Goal: Book appointment/travel/reservation

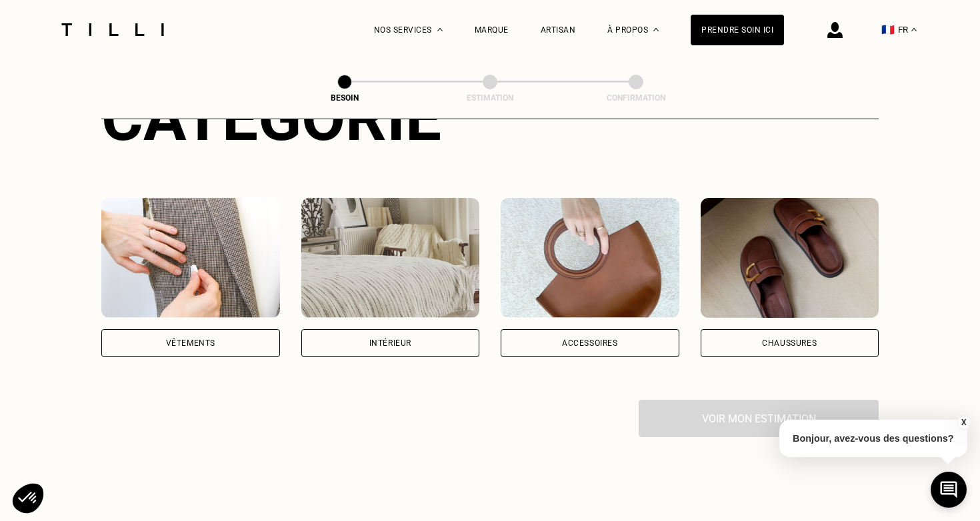
scroll to position [200, 0]
click at [592, 329] on div "Accessoires" at bounding box center [590, 343] width 179 height 28
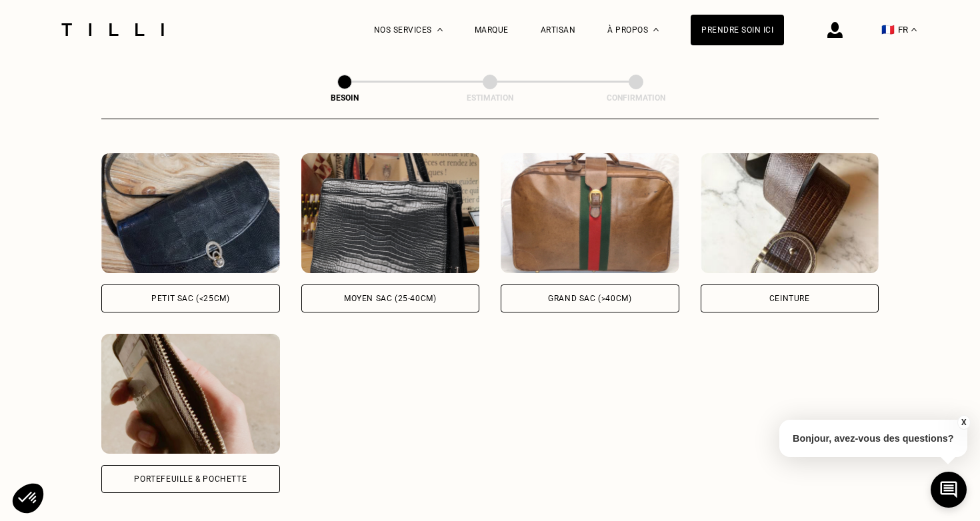
scroll to position [614, 0]
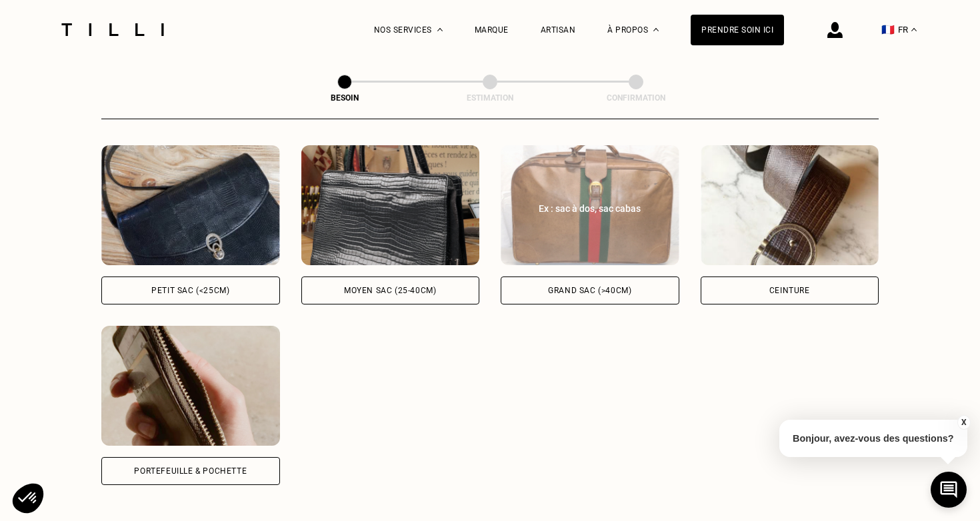
click at [586, 277] on div "Grand sac (>40cm)" at bounding box center [590, 291] width 179 height 28
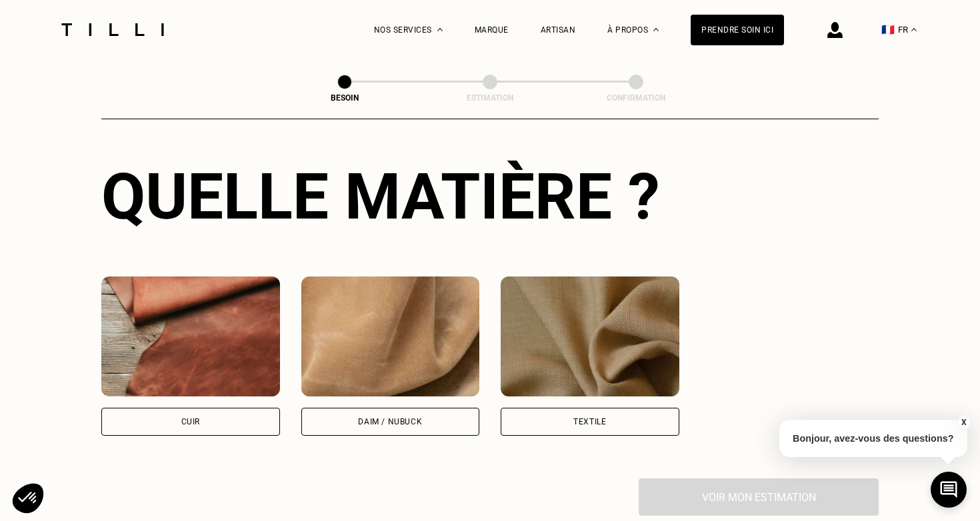
scroll to position [1026, 0]
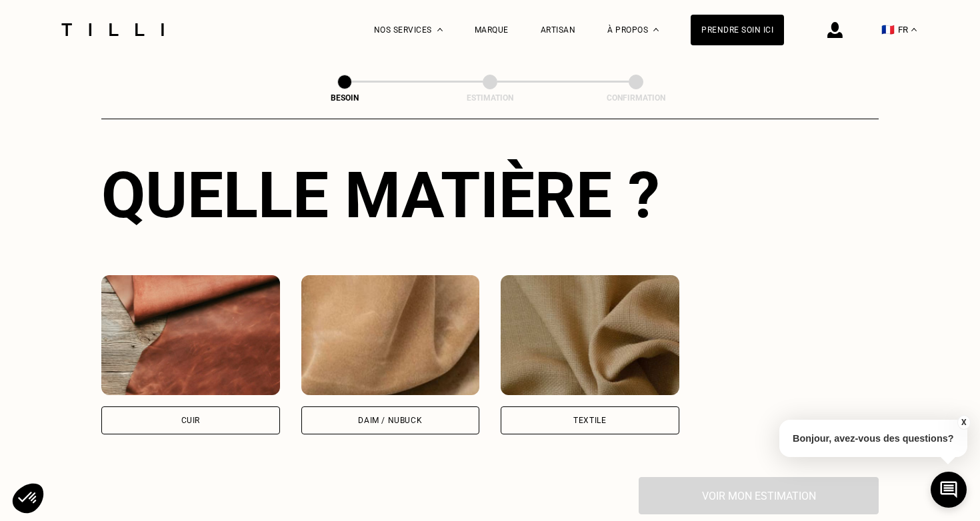
click at [575, 417] on div "Textile" at bounding box center [589, 421] width 33 height 8
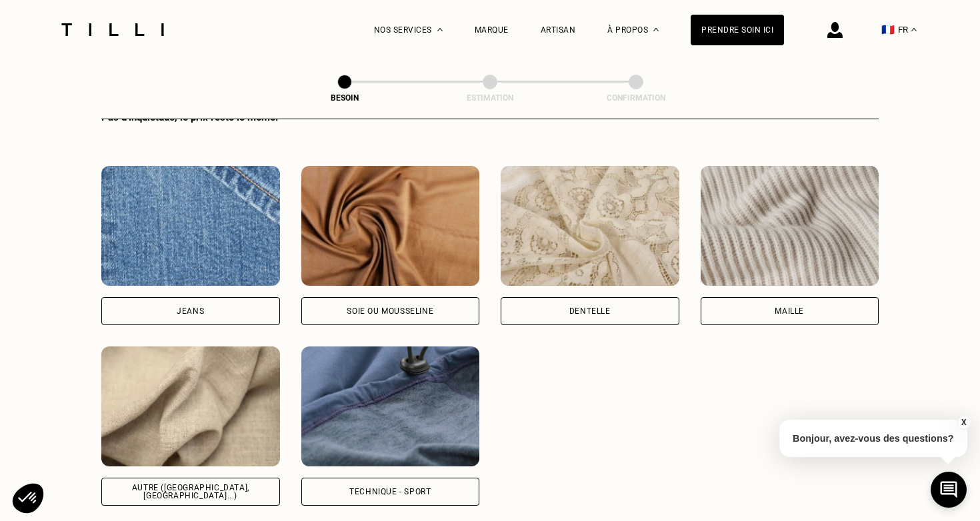
scroll to position [1508, 0]
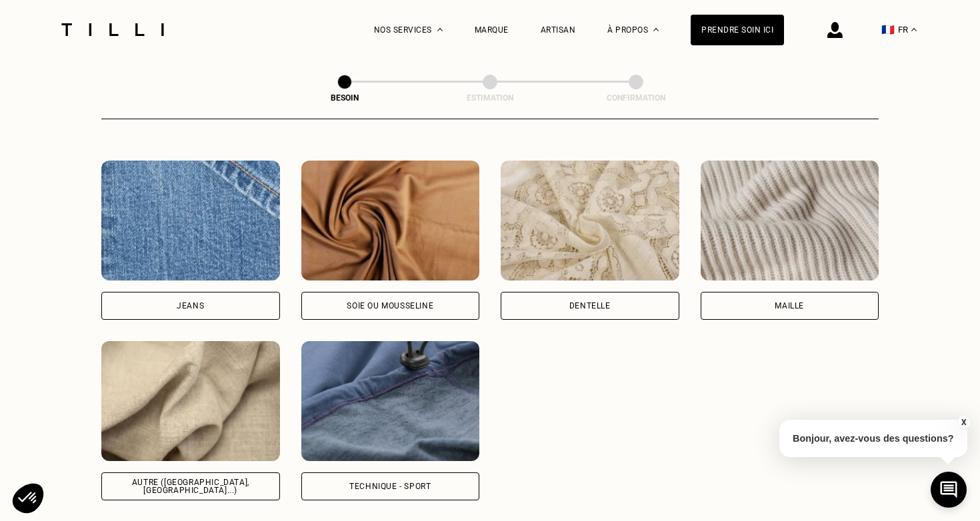
click at [182, 479] on div "Autre ([GEOGRAPHIC_DATA], [GEOGRAPHIC_DATA]...)" at bounding box center [191, 487] width 156 height 16
select select "FR"
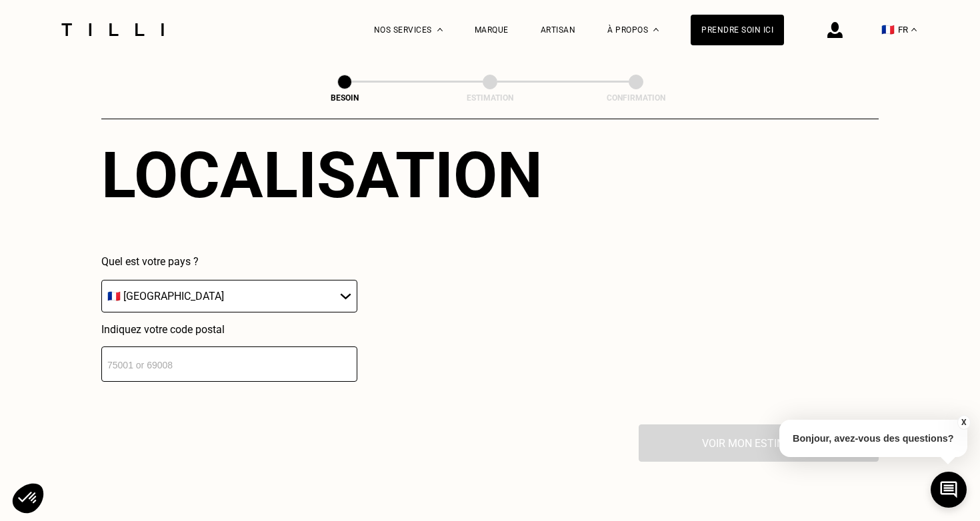
scroll to position [1973, 0]
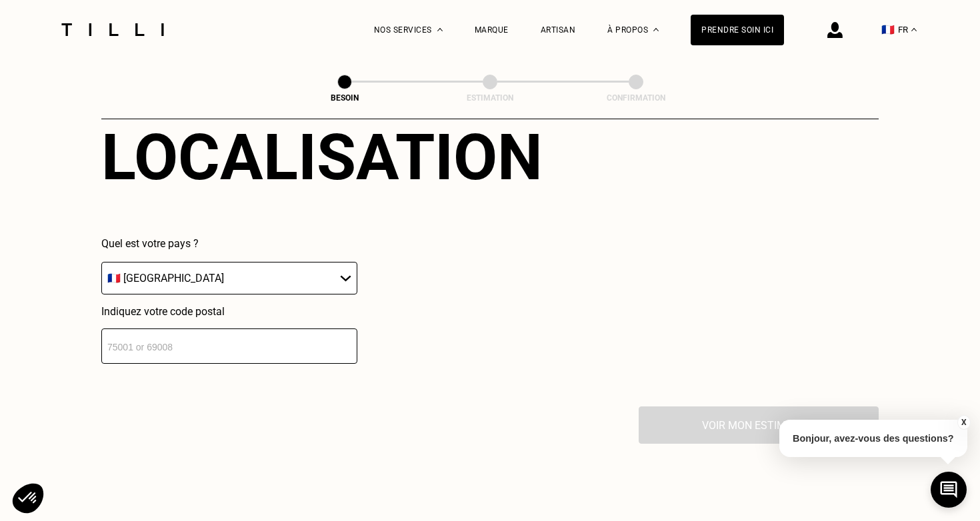
click at [149, 339] on input "number" at bounding box center [229, 346] width 256 height 35
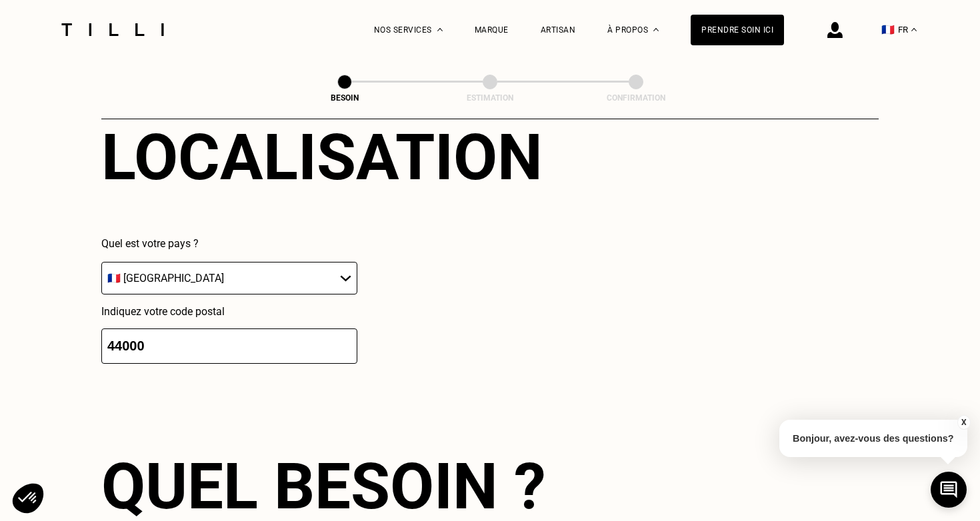
type input "44000"
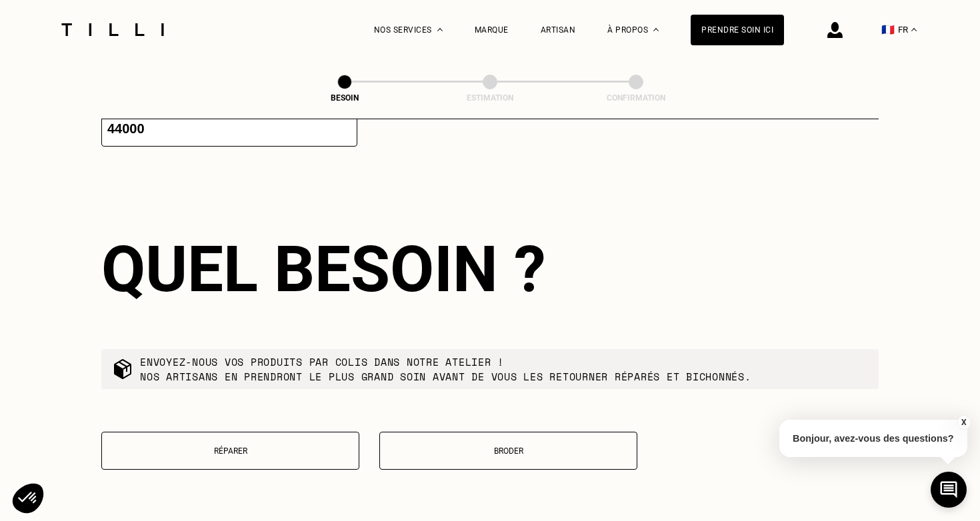
scroll to position [2214, 0]
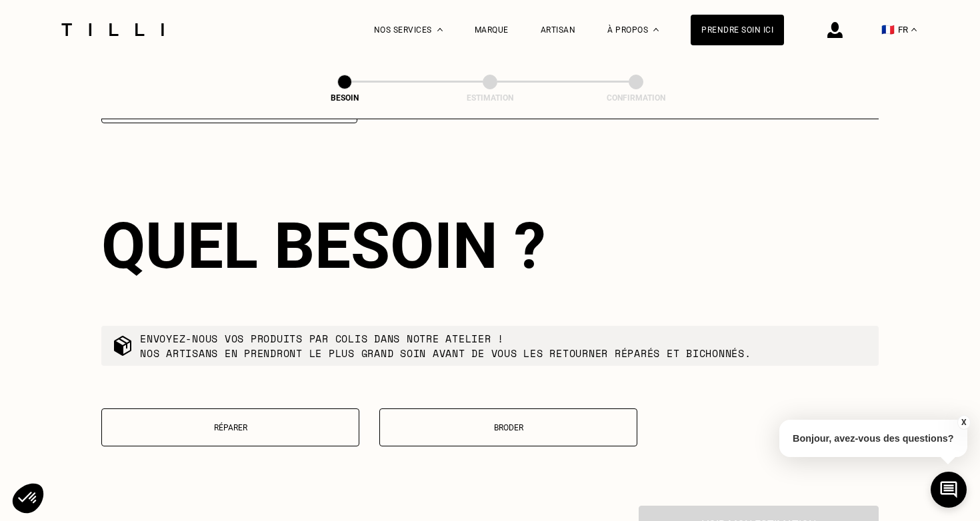
click at [277, 423] on p "Réparer" at bounding box center [230, 427] width 243 height 9
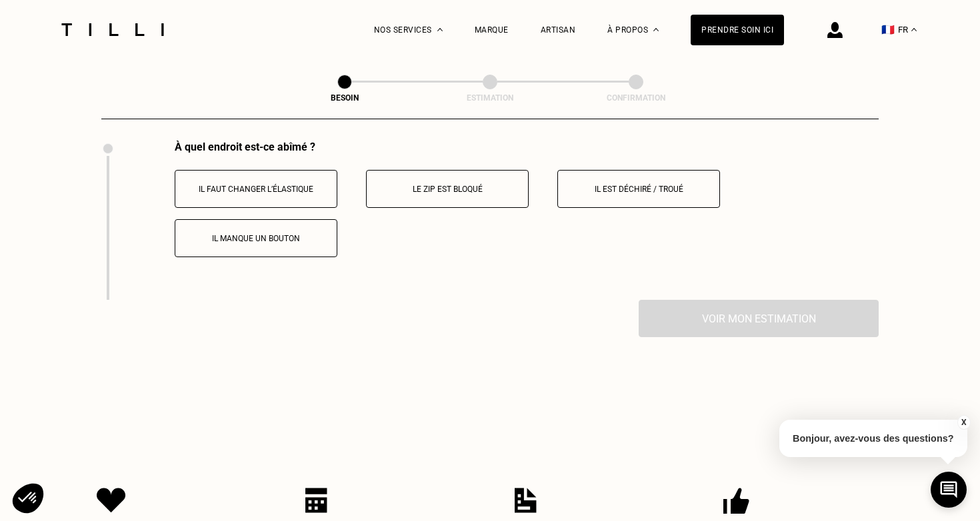
scroll to position [2577, 0]
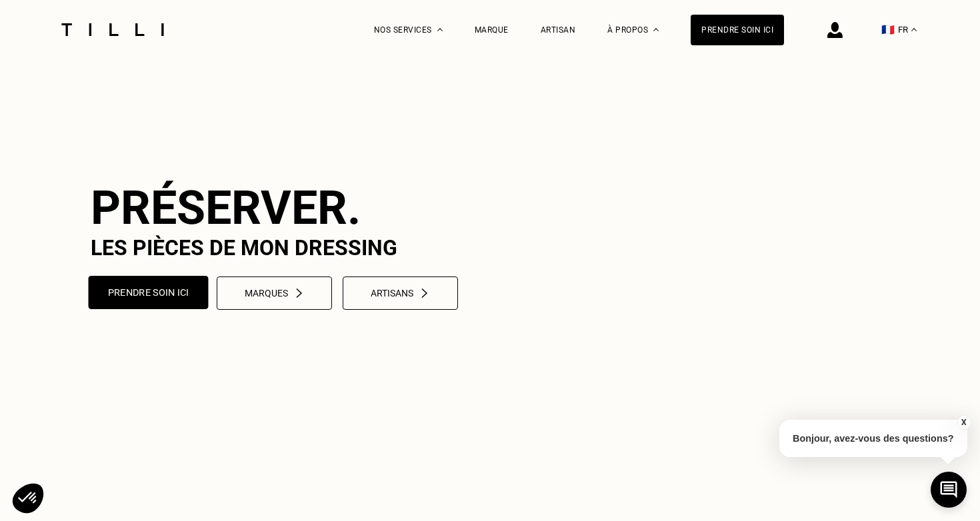
click at [163, 309] on button "Prendre soin ici" at bounding box center [149, 292] width 120 height 33
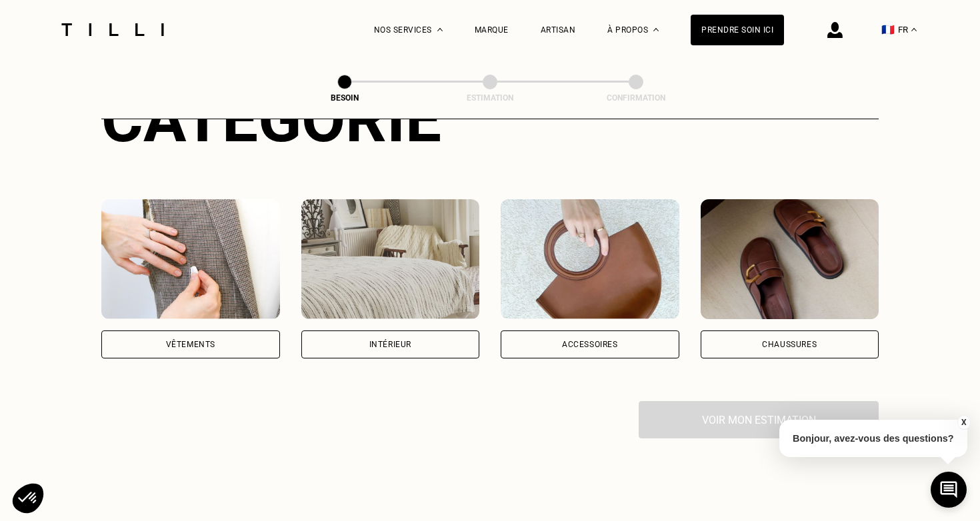
scroll to position [245, 0]
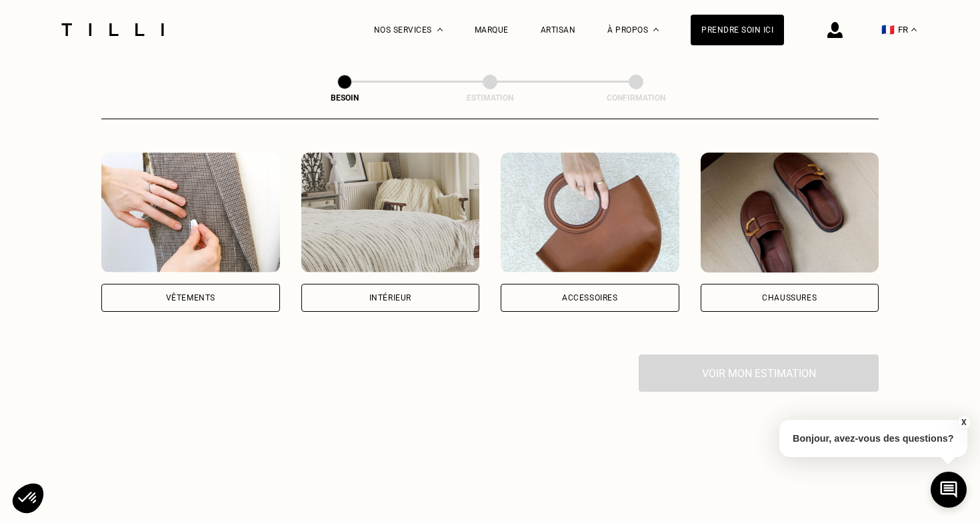
click at [551, 284] on div "Accessoires" at bounding box center [590, 298] width 179 height 28
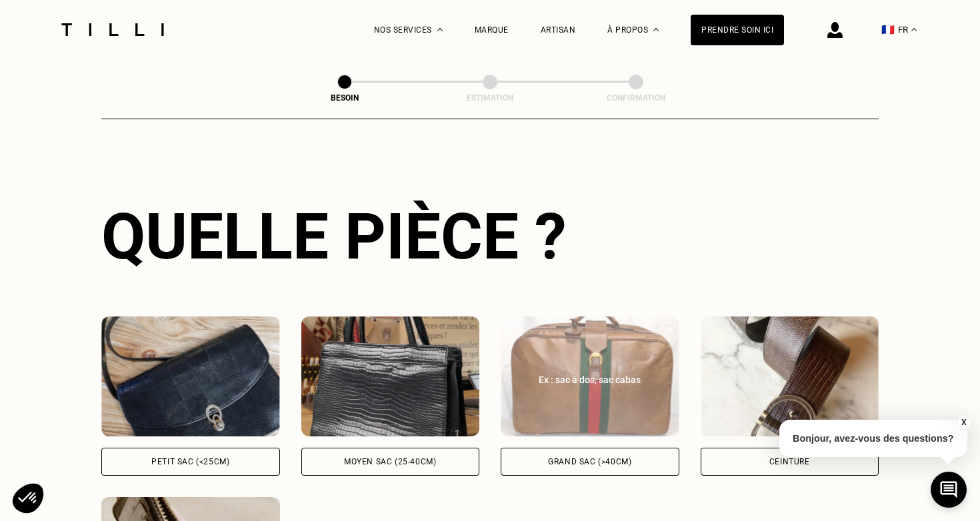
click at [547, 393] on img at bounding box center [590, 377] width 179 height 120
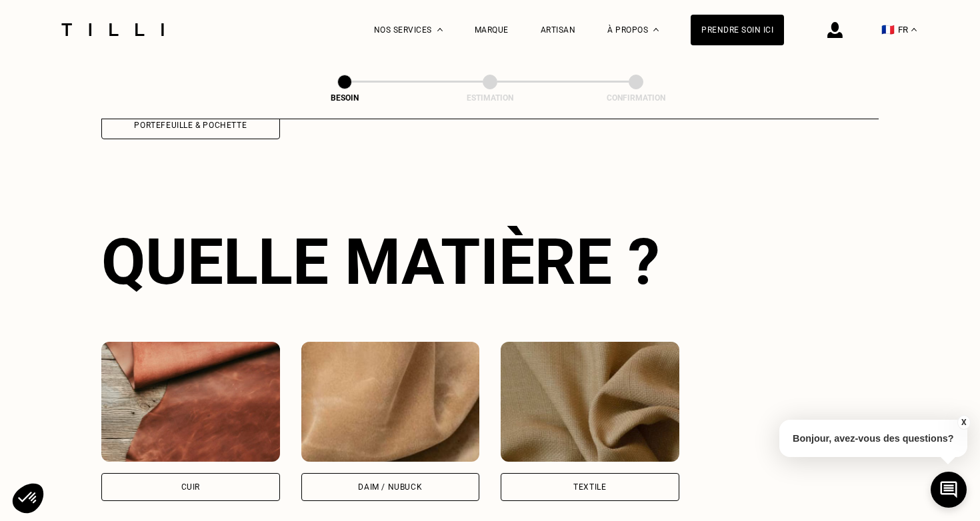
scroll to position [976, 0]
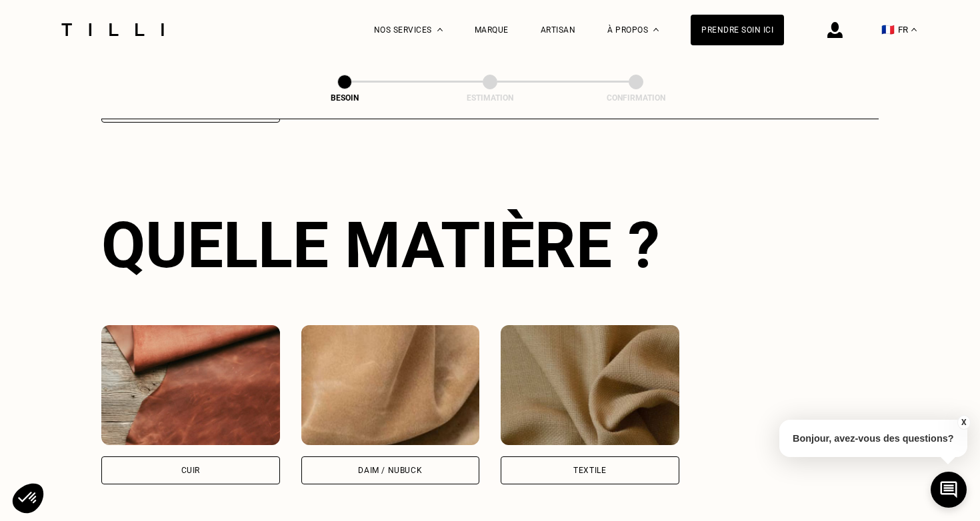
click at [560, 371] on img at bounding box center [590, 385] width 179 height 120
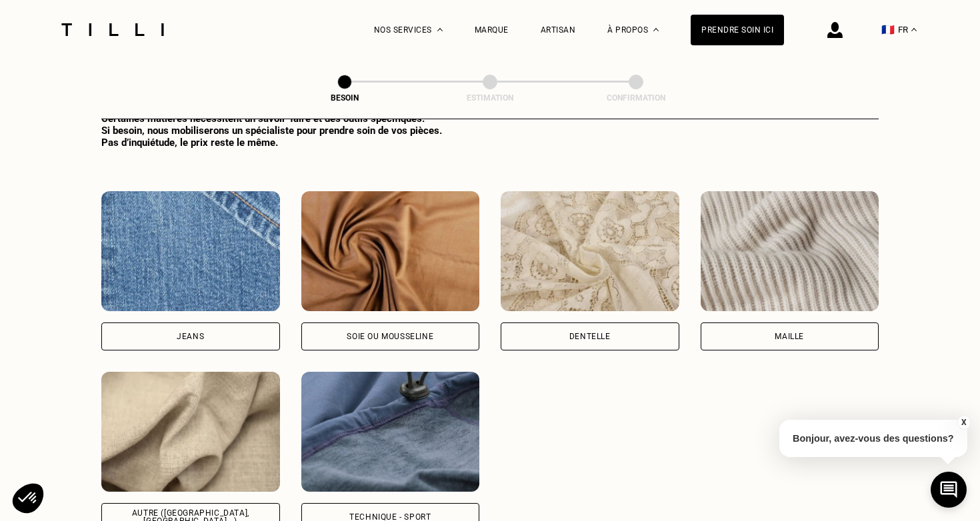
click at [404, 382] on img at bounding box center [390, 432] width 179 height 120
select select "FR"
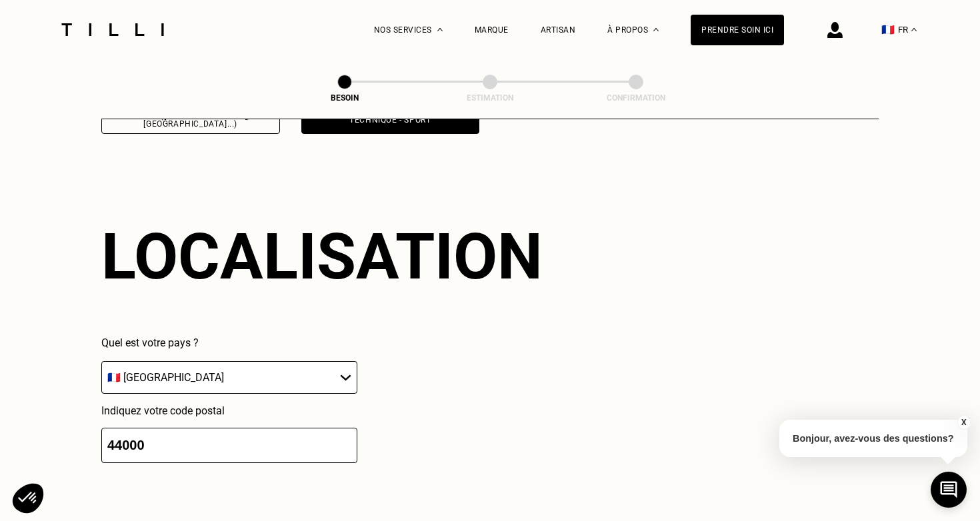
scroll to position [1885, 0]
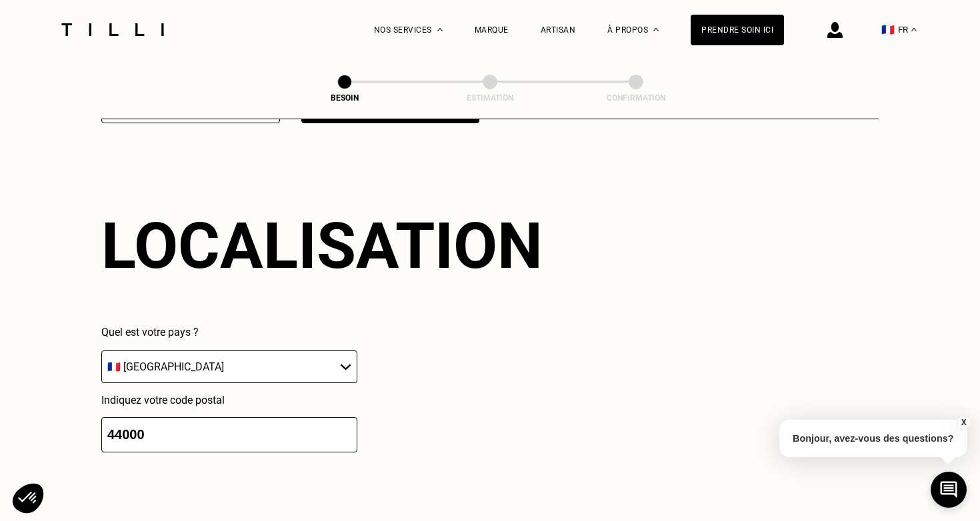
click at [324, 421] on input "44000" at bounding box center [229, 434] width 256 height 35
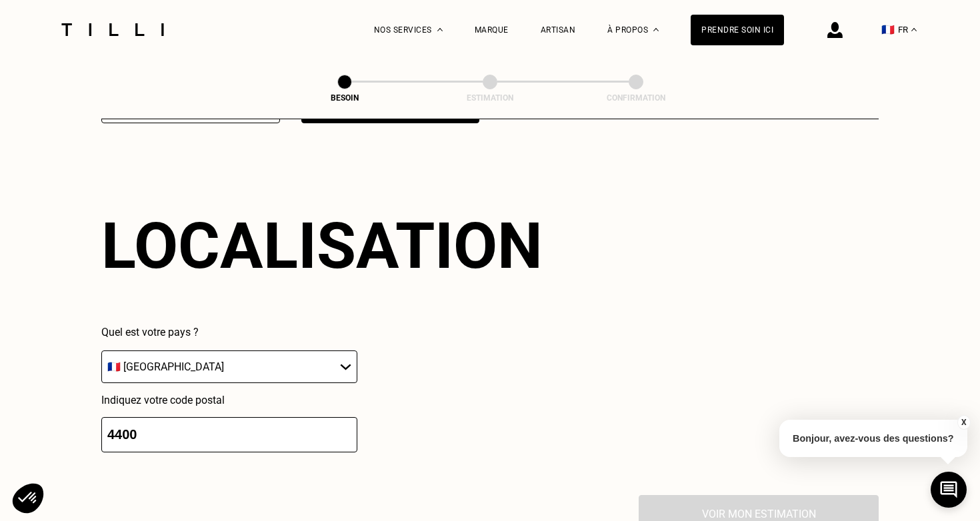
type input "44000"
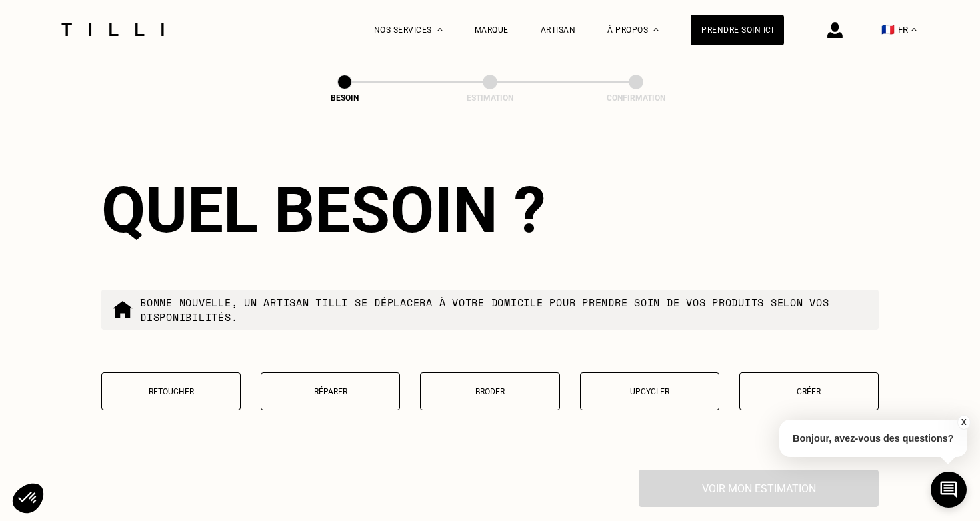
scroll to position [2280, 0]
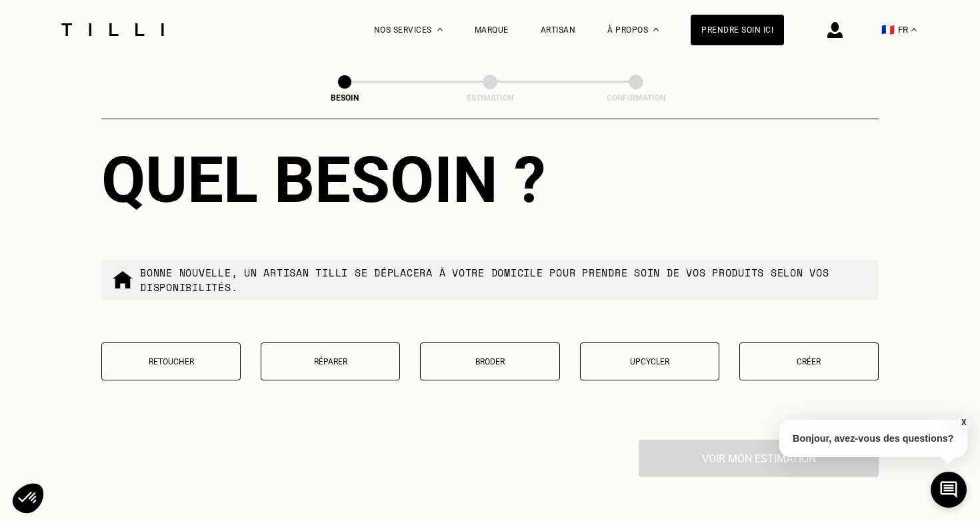
click at [329, 357] on p "Réparer" at bounding box center [330, 361] width 125 height 9
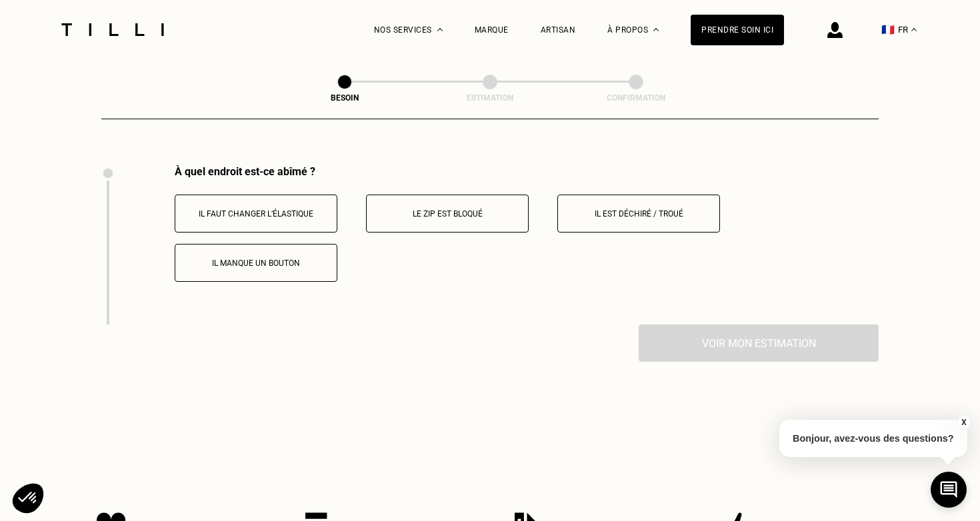
scroll to position [2555, 0]
click at [623, 194] on button "Il est déchiré / troué" at bounding box center [638, 213] width 163 height 38
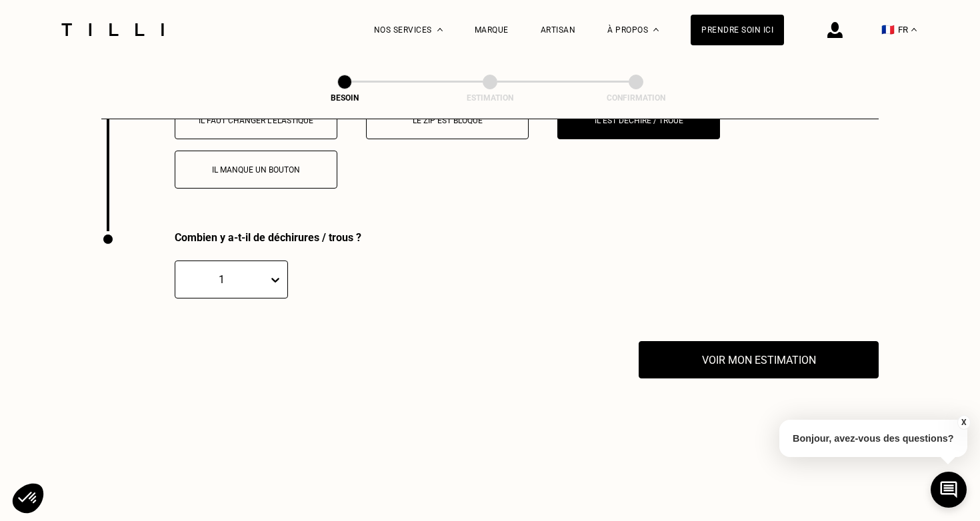
scroll to position [2714, 0]
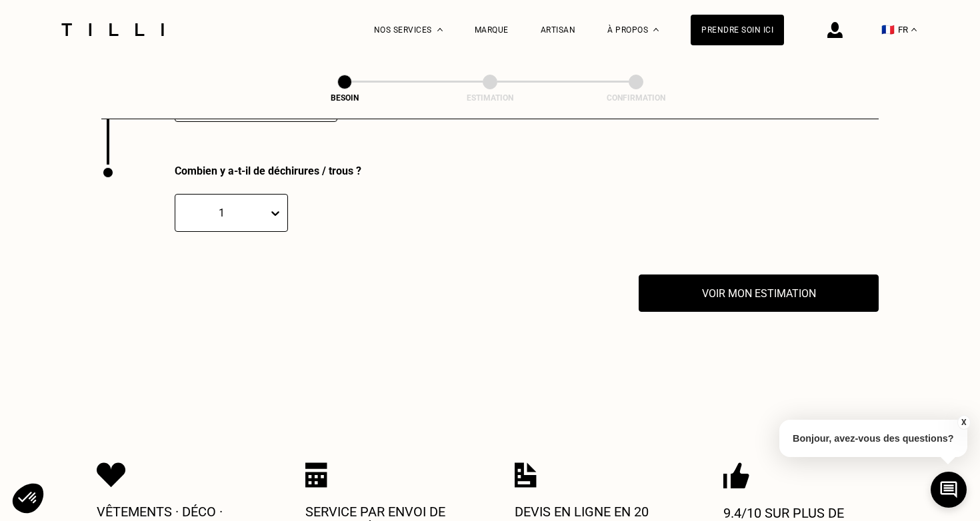
click at [270, 207] on icon at bounding box center [275, 213] width 13 height 13
click at [250, 265] on div "2" at bounding box center [231, 277] width 113 height 25
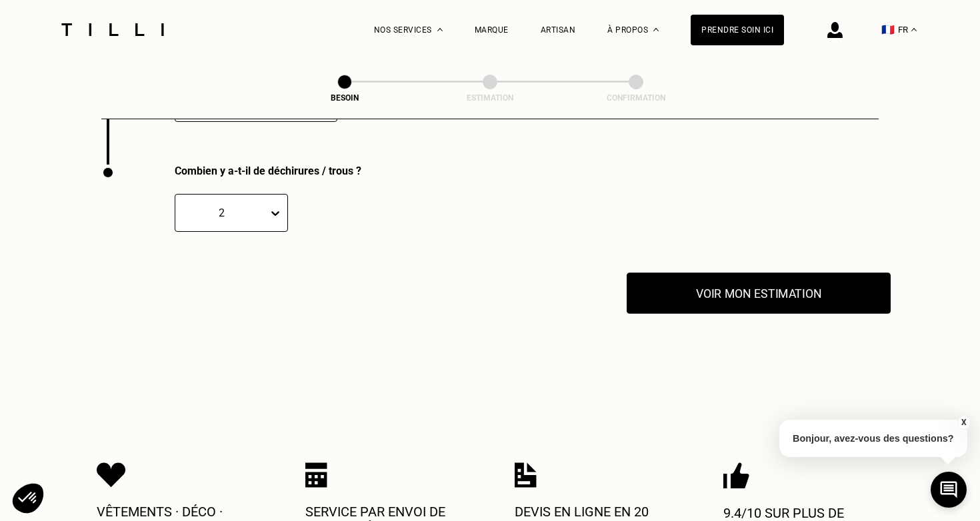
click at [692, 278] on button "Voir mon estimation" at bounding box center [758, 293] width 264 height 41
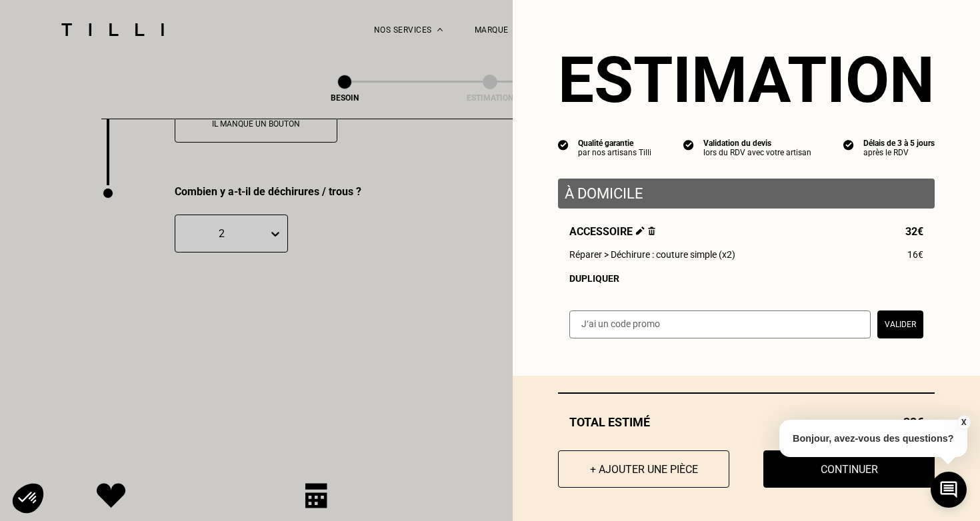
scroll to position [2662, 0]
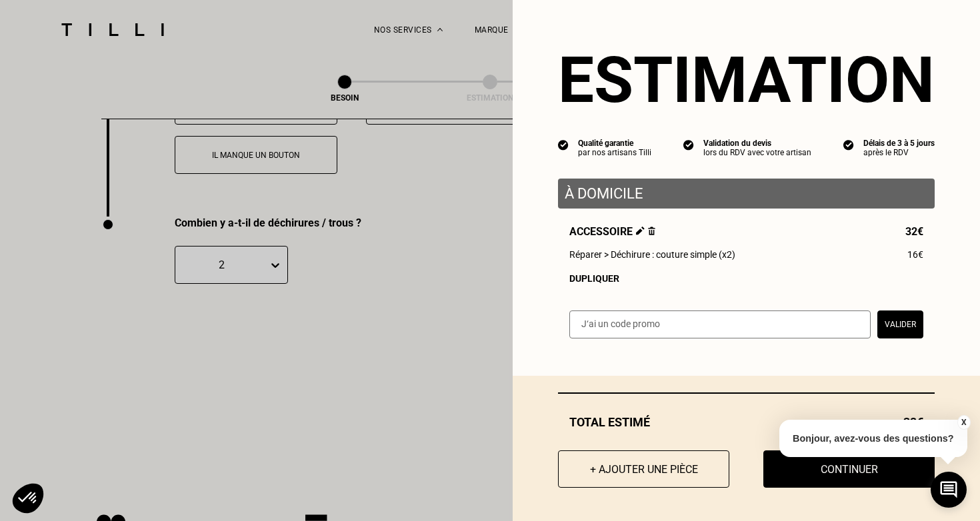
click at [964, 418] on button "X" at bounding box center [962, 422] width 13 height 15
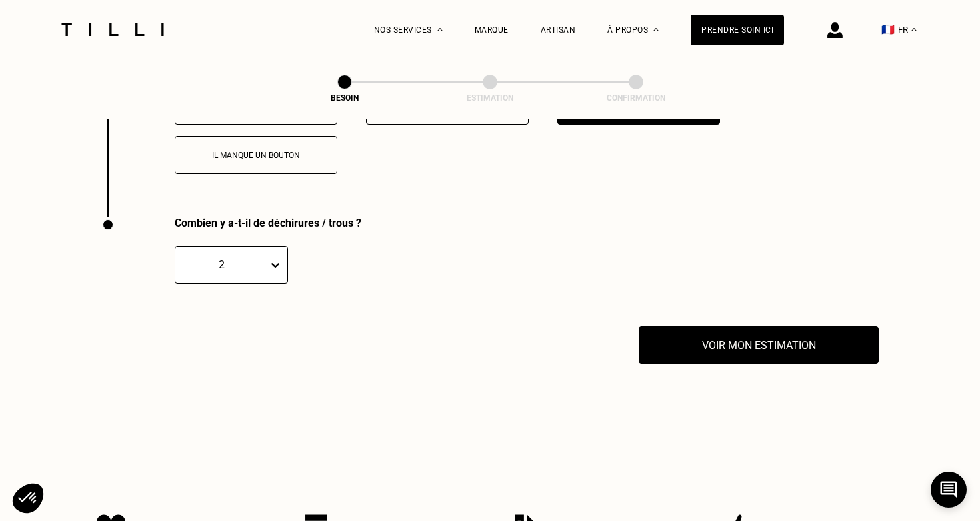
click at [285, 253] on div at bounding box center [278, 265] width 19 height 24
click at [251, 295] on div "1" at bounding box center [231, 304] width 113 height 25
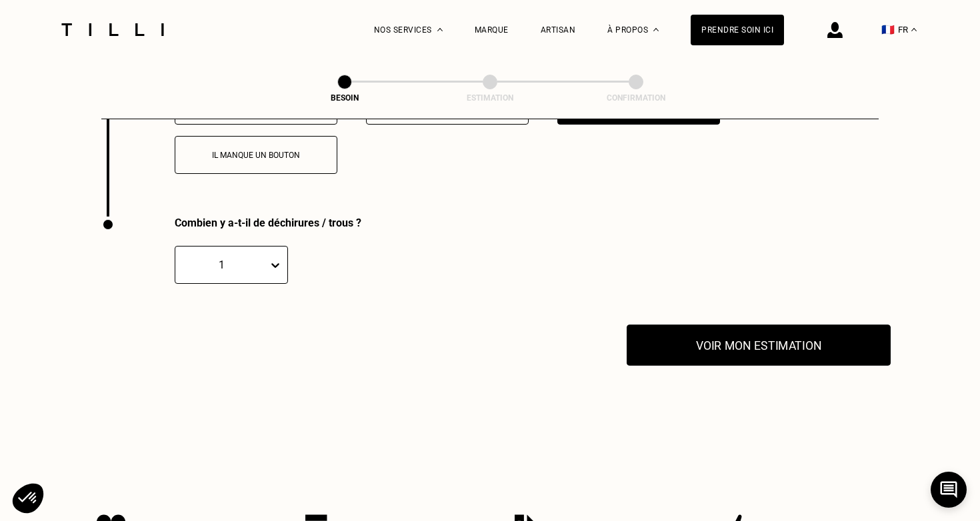
click at [694, 325] on button "Voir mon estimation" at bounding box center [758, 345] width 264 height 41
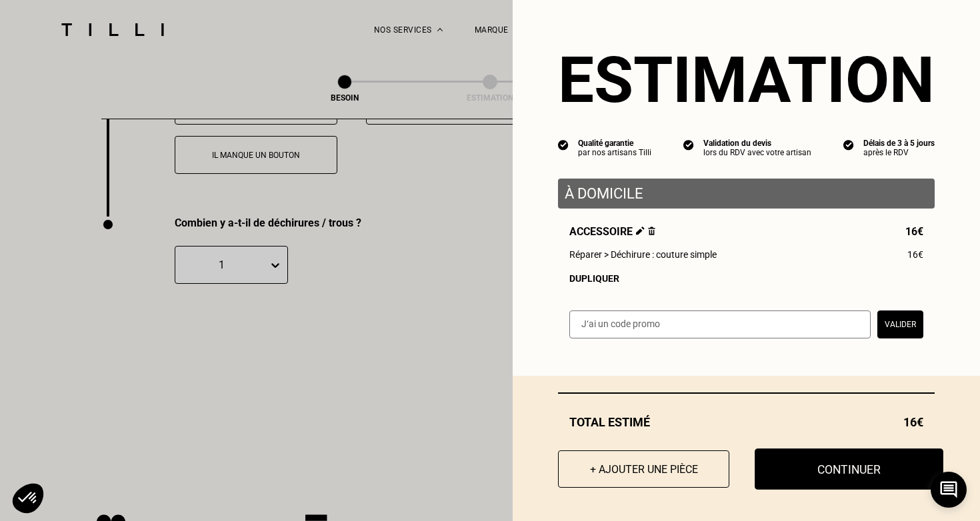
click at [830, 469] on button "Continuer" at bounding box center [848, 469] width 189 height 41
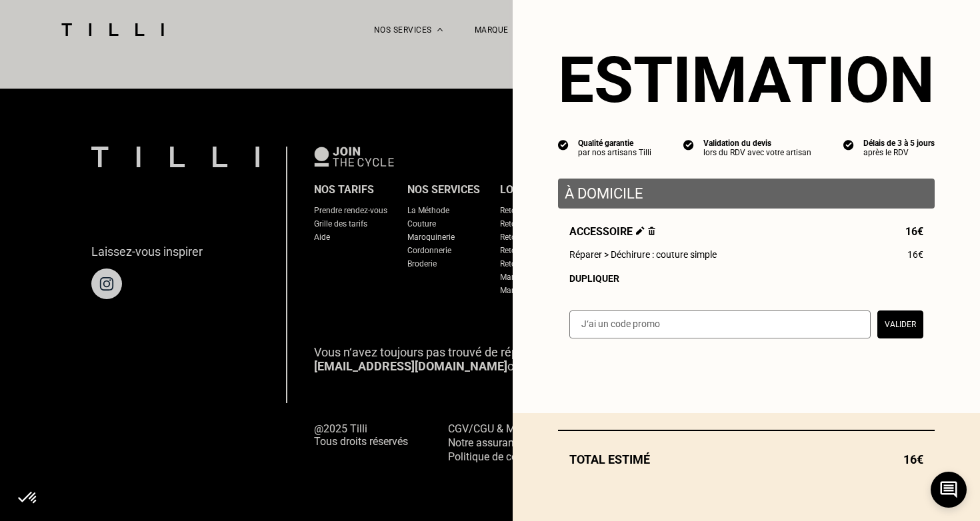
scroll to position [826, 0]
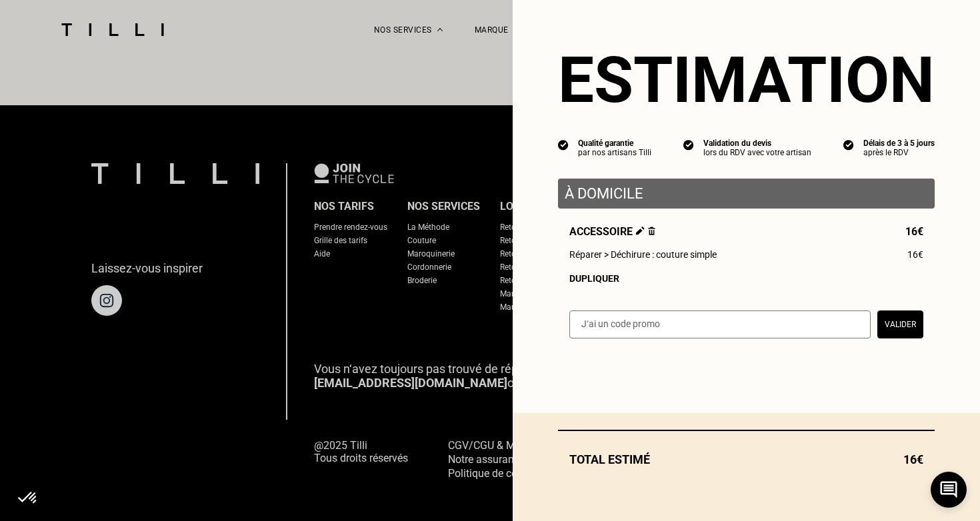
select select "FR"
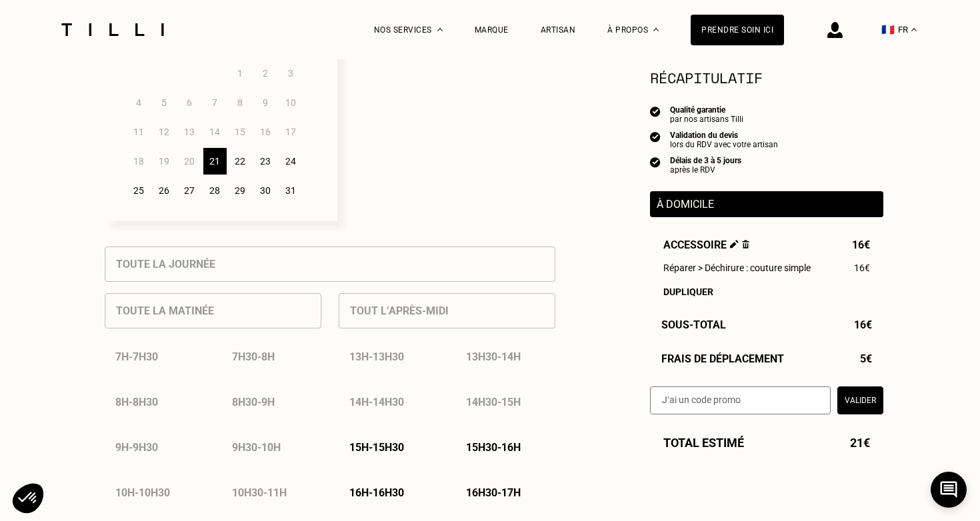
scroll to position [448, 0]
